Goal: Find specific page/section

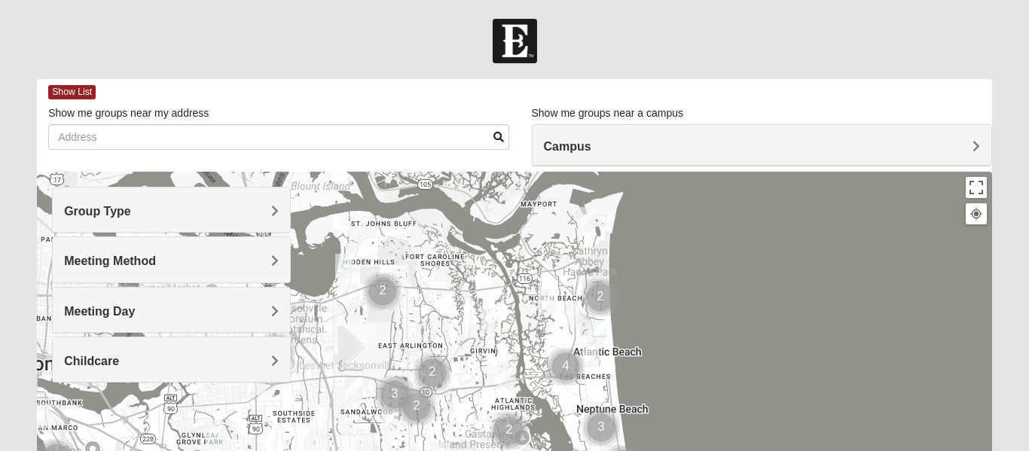
click at [131, 215] on span "Group Type" at bounding box center [97, 211] width 67 height 13
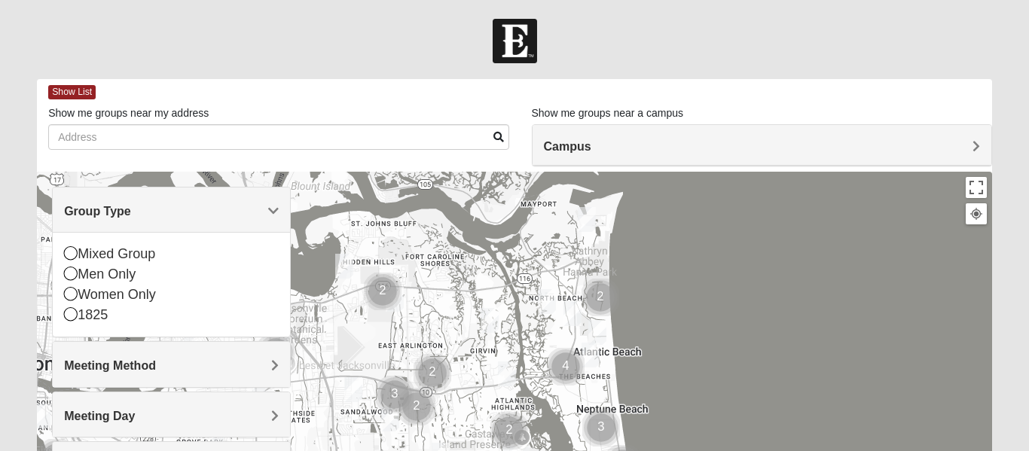
click at [69, 296] on icon at bounding box center [71, 294] width 14 height 14
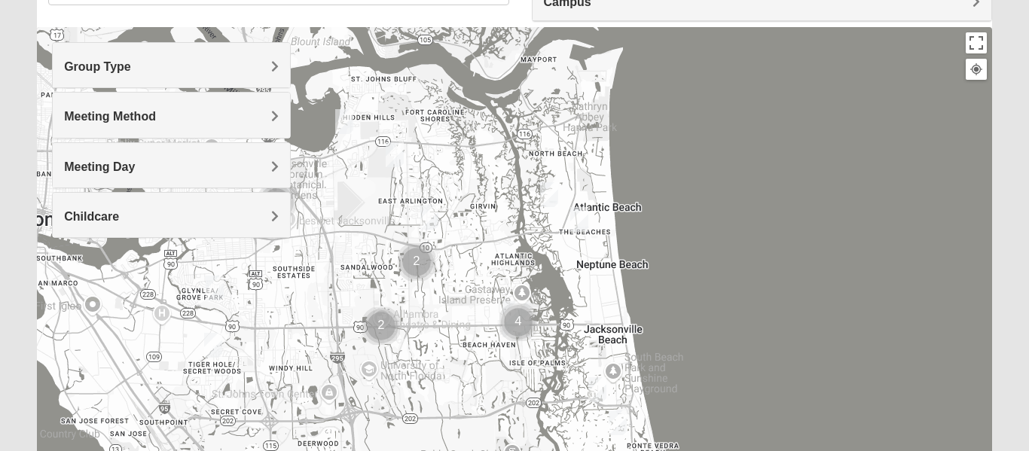
scroll to position [151, 0]
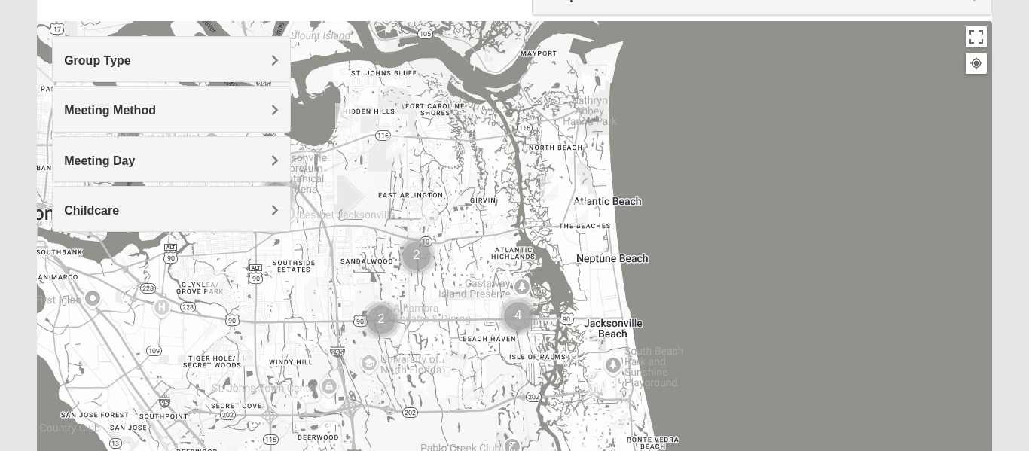
click at [243, 117] on h4 "Meeting Method" at bounding box center [171, 110] width 215 height 14
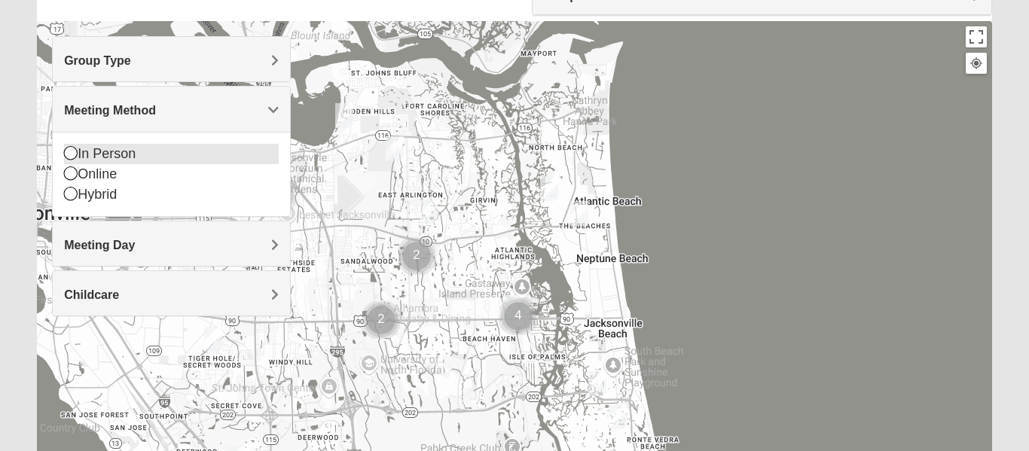
click at [69, 149] on icon at bounding box center [71, 153] width 14 height 14
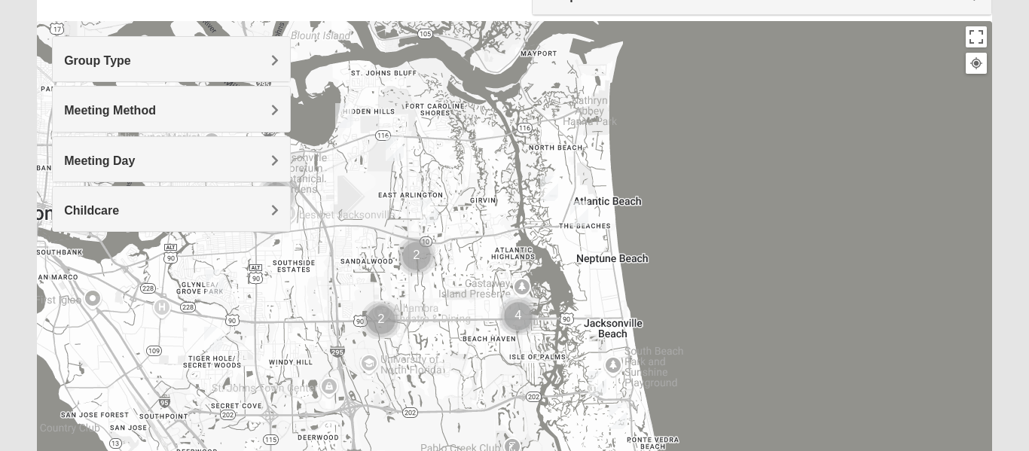
click at [131, 63] on span "Group Type" at bounding box center [97, 60] width 67 height 13
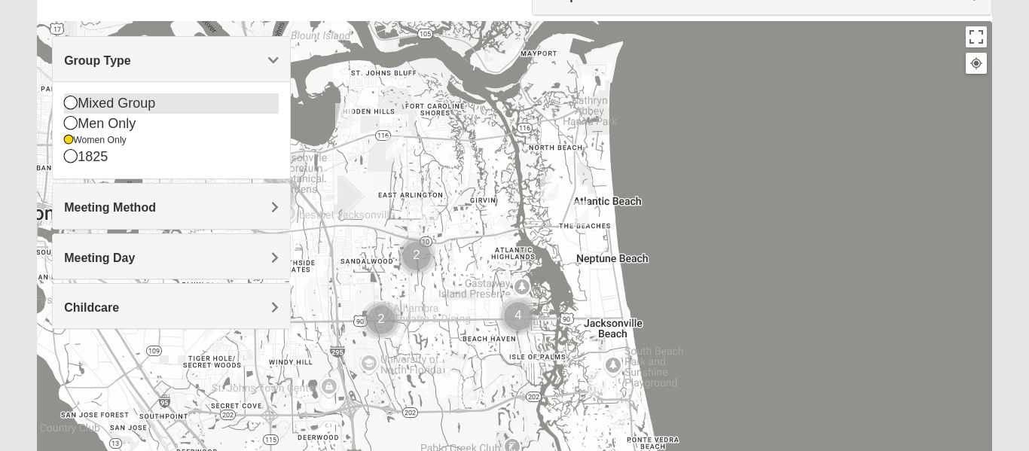
click at [72, 103] on icon at bounding box center [71, 103] width 14 height 14
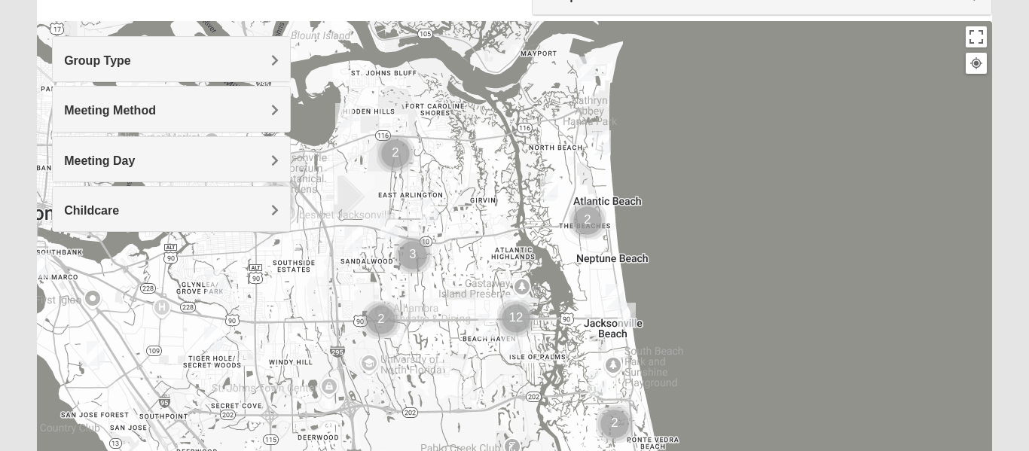
click at [347, 71] on div at bounding box center [514, 322] width 955 height 603
click at [177, 66] on h4 "Group Type" at bounding box center [171, 60] width 215 height 14
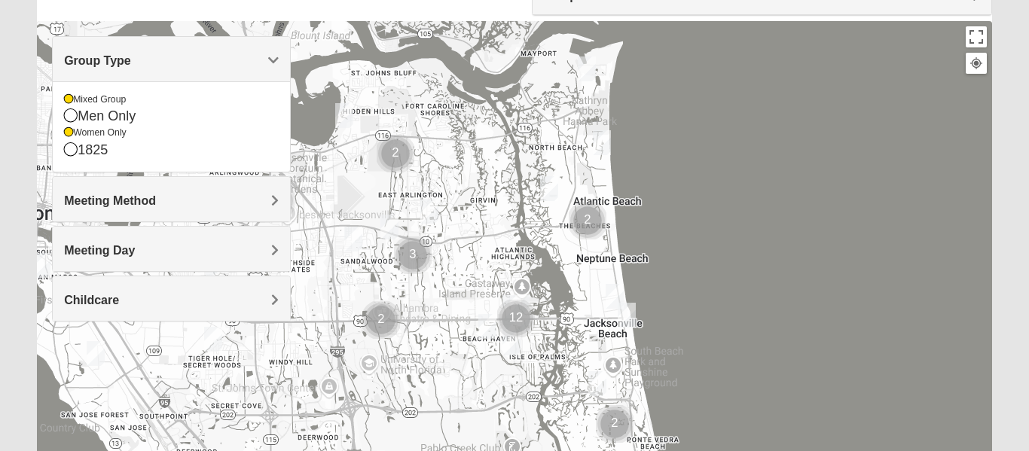
click at [367, 81] on div at bounding box center [514, 322] width 955 height 603
click at [374, 102] on div at bounding box center [514, 322] width 955 height 603
click at [131, 56] on span "Group Type" at bounding box center [97, 60] width 67 height 13
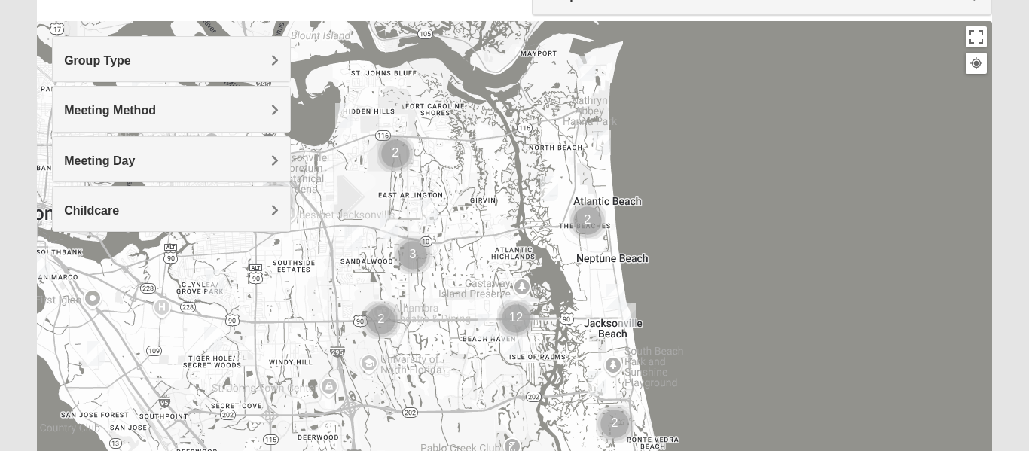
click at [203, 169] on div "Meeting Day" at bounding box center [171, 159] width 237 height 44
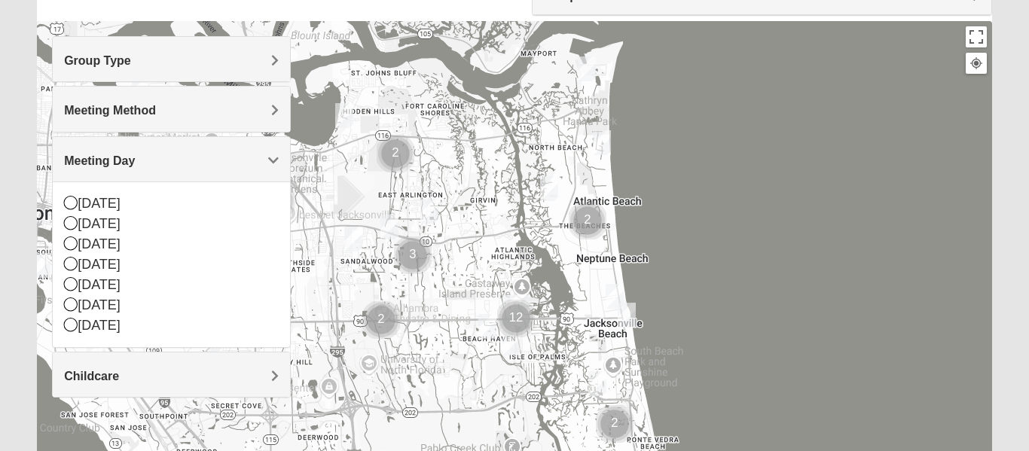
click at [420, 338] on div at bounding box center [514, 322] width 955 height 603
click at [135, 162] on span "Meeting Day" at bounding box center [99, 160] width 71 height 13
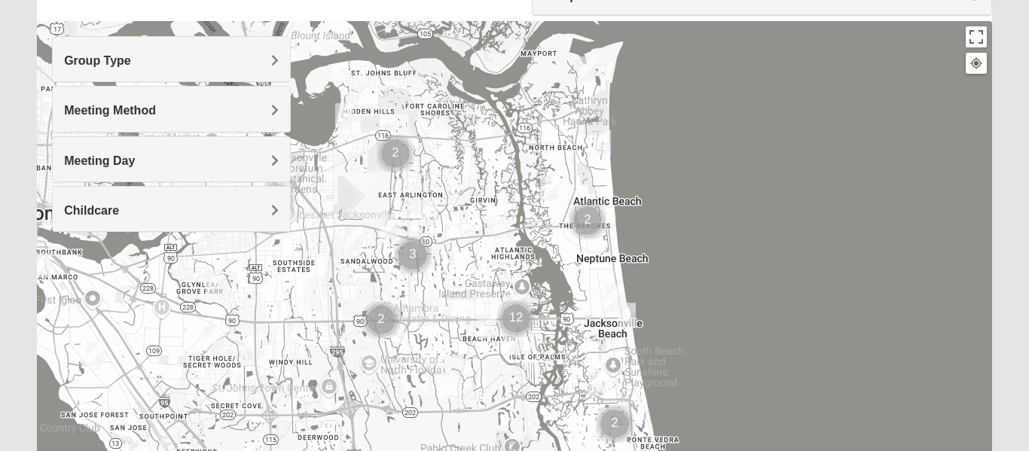
click at [38, 301] on div at bounding box center [514, 322] width 955 height 603
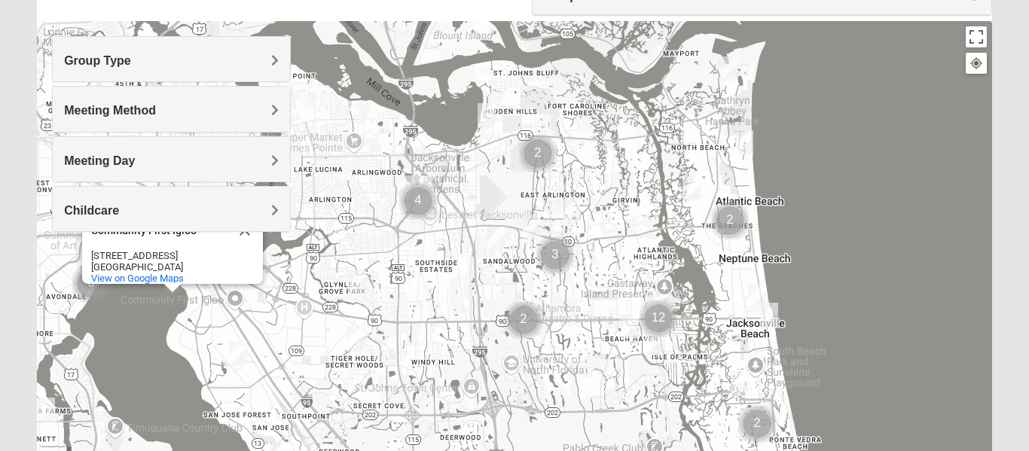
click at [81, 291] on img "Cluster of 6 groups" at bounding box center [91, 284] width 38 height 38
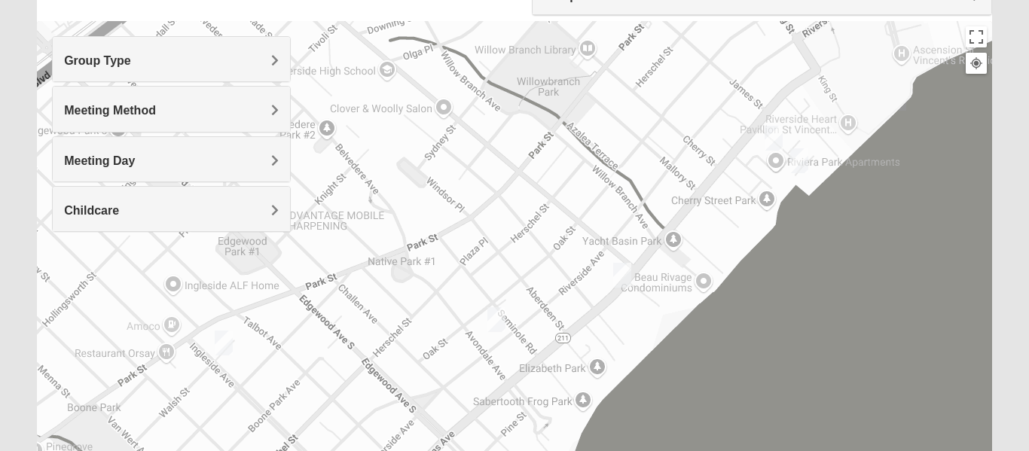
click at [81, 291] on div "To navigate, press the arrow keys. Community First Igloo Community First Igloo …" at bounding box center [514, 322] width 955 height 603
click at [988, 249] on div "To navigate, press the arrow keys. Community First Igloo Community First Igloo …" at bounding box center [514, 322] width 955 height 603
click at [979, 69] on div at bounding box center [976, 63] width 14 height 14
click at [212, 121] on div "Meeting Method" at bounding box center [171, 109] width 237 height 44
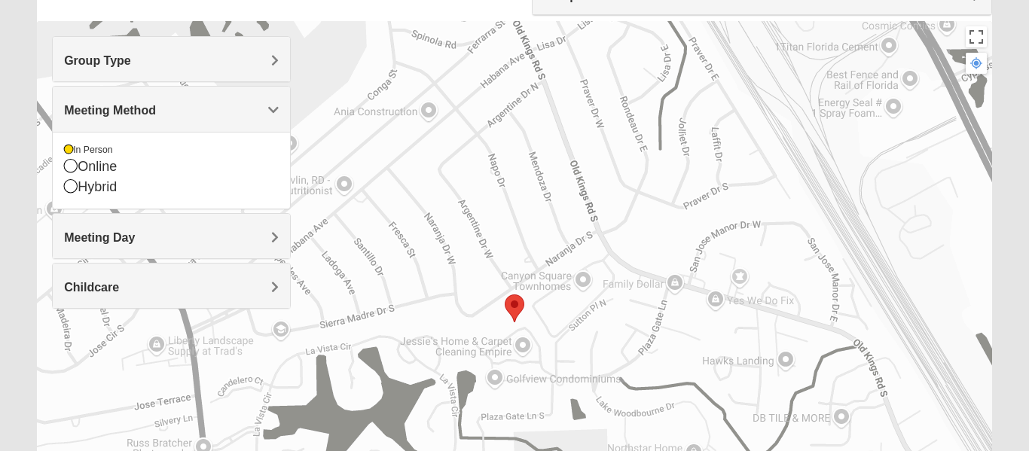
click at [505, 295] on area at bounding box center [505, 295] width 0 height 0
